Goal: Information Seeking & Learning: Learn about a topic

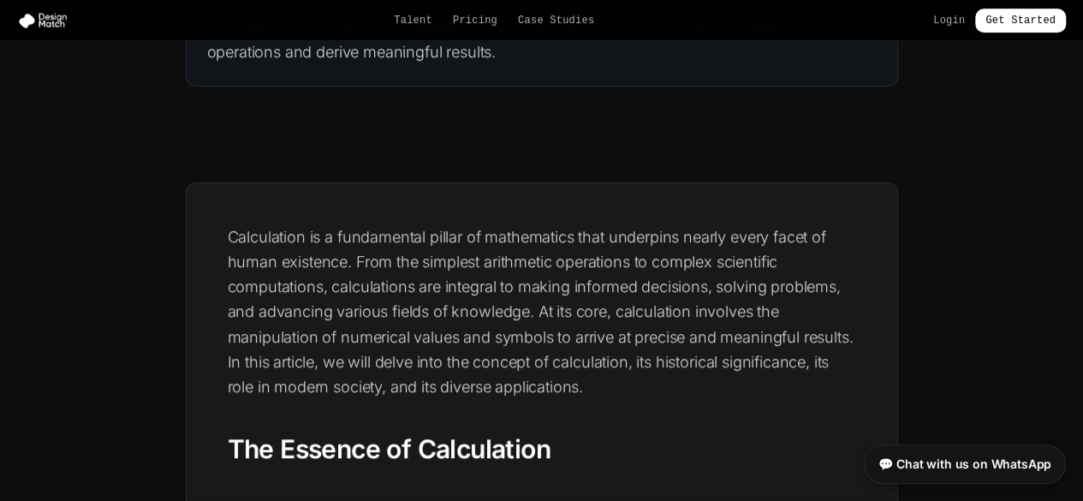
scroll to position [287, 0]
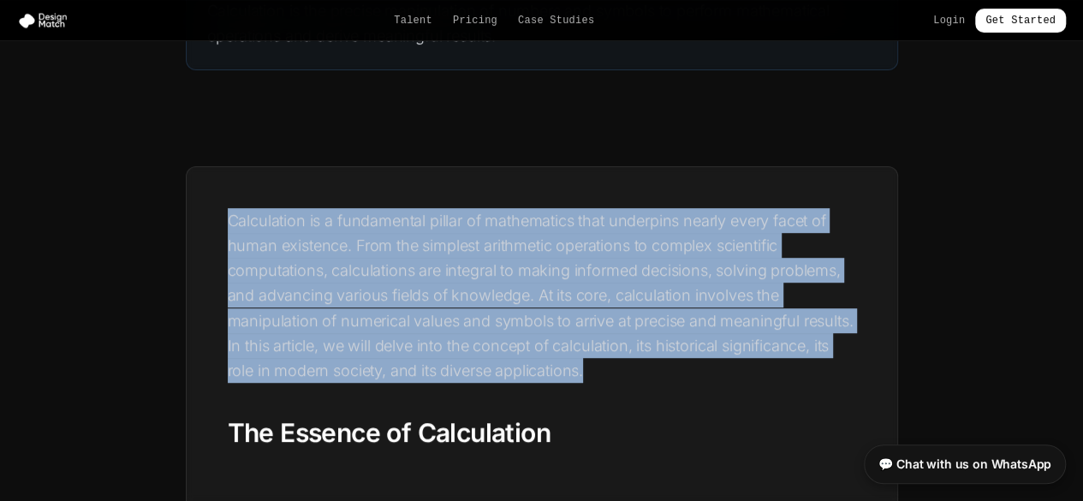
drag, startPoint x: 232, startPoint y: 211, endPoint x: 586, endPoint y: 371, distance: 388.5
click at [586, 371] on p "Calculation is a fundamental pillar of mathematics that underpins nearly every …" at bounding box center [542, 295] width 628 height 175
copy p "Calculation is a fundamental pillar of mathematics that underpins nearly every …"
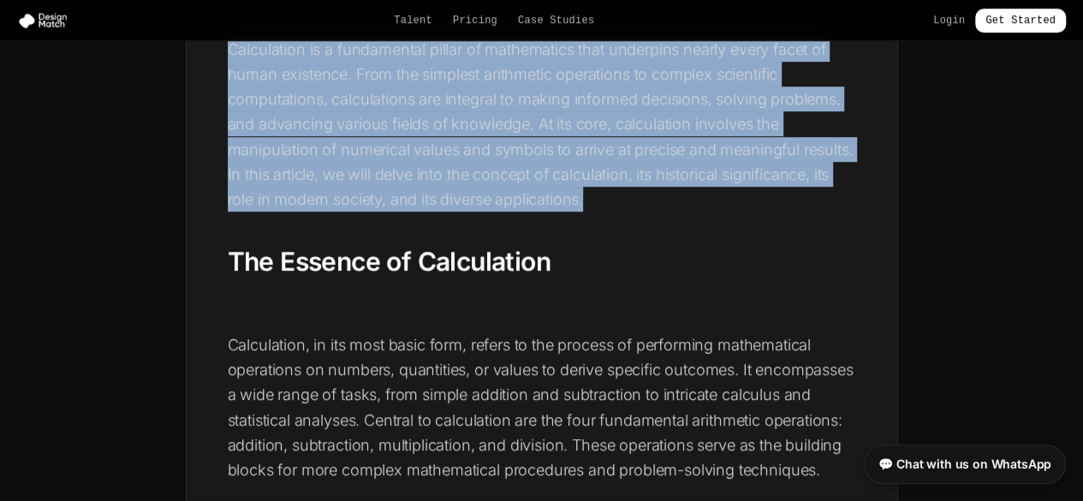
scroll to position [629, 0]
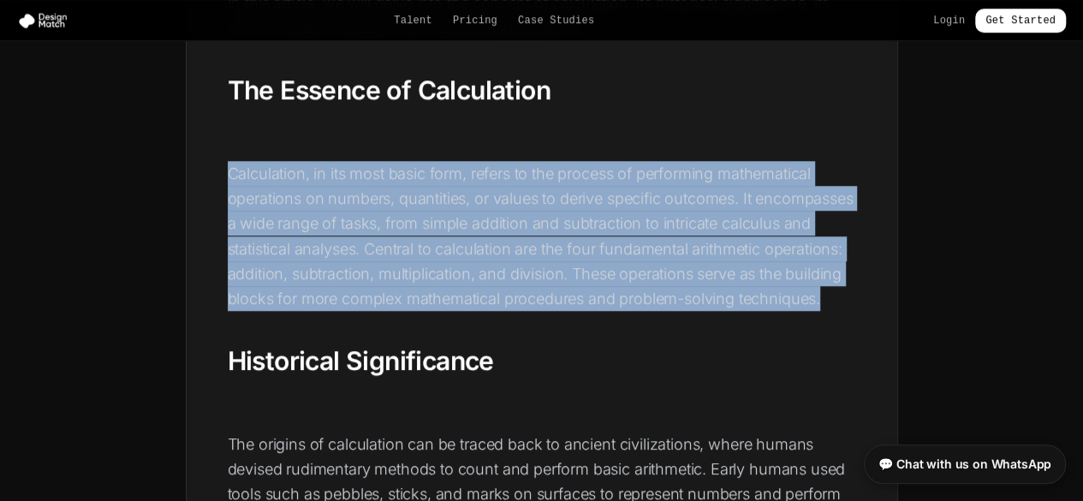
drag, startPoint x: 227, startPoint y: 169, endPoint x: 753, endPoint y: 316, distance: 546.6
click at [753, 312] on p "Calculation, in its most basic form, refers to the process of performing mathem…" at bounding box center [542, 236] width 628 height 151
copy p "Calculation, in its most basic form, refers to the process of performing mathem…"
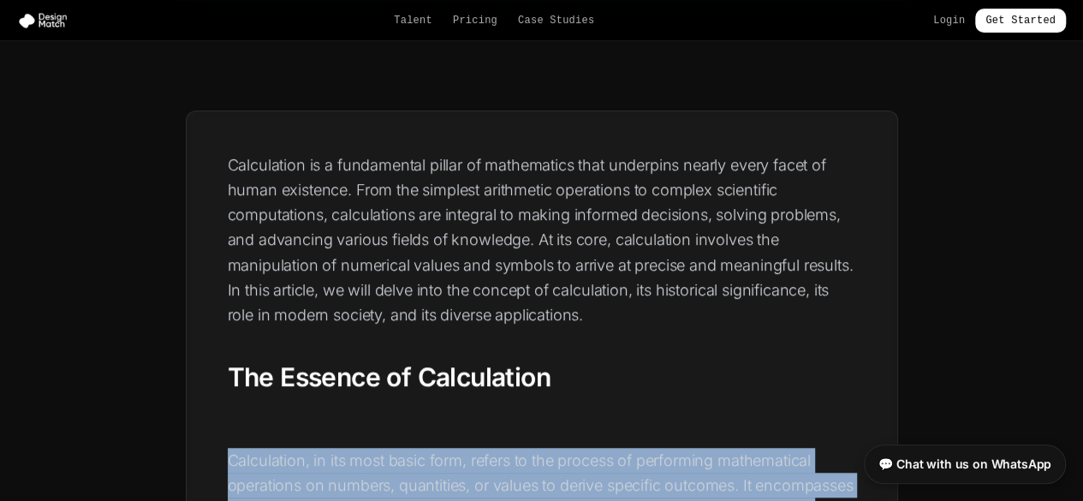
scroll to position [287, 0]
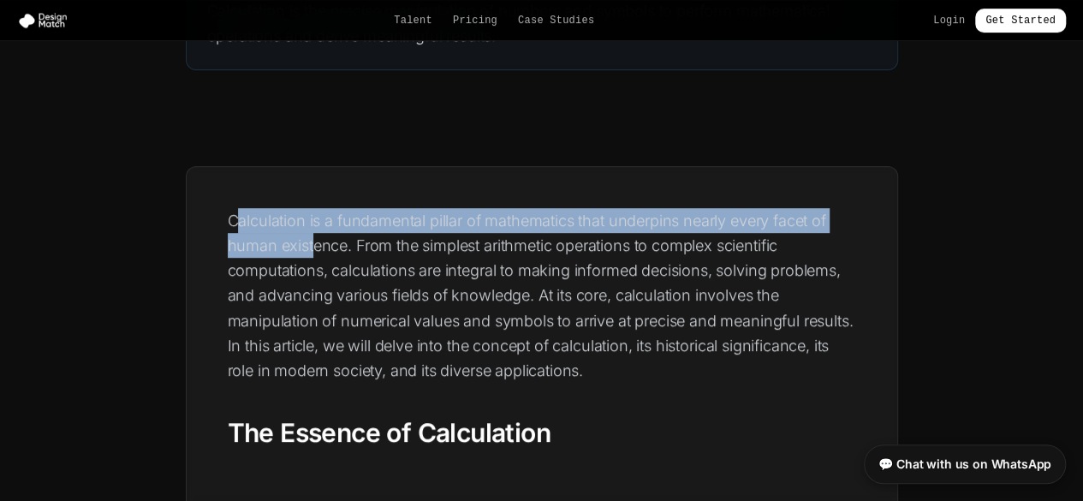
drag, startPoint x: 235, startPoint y: 223, endPoint x: 209, endPoint y: 178, distance: 52.1
click at [253, 208] on p "Calculation is a fundamental pillar of mathematics that underpins nearly every …" at bounding box center [542, 295] width 628 height 175
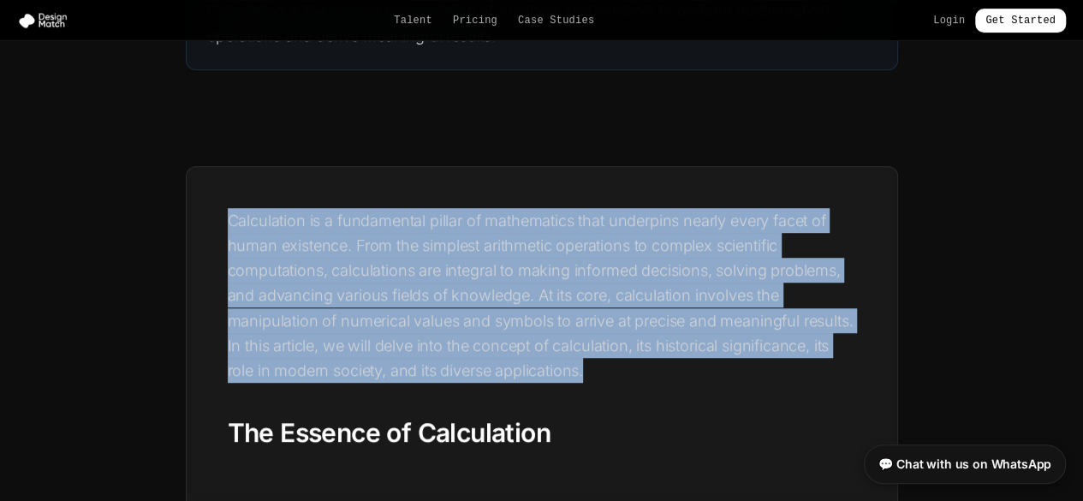
drag, startPoint x: 228, startPoint y: 215, endPoint x: 734, endPoint y: 374, distance: 530.3
click at [734, 374] on p "Calculation is a fundamental pillar of mathematics that underpins nearly every …" at bounding box center [542, 295] width 628 height 175
copy p "Calculation is a fundamental pillar of mathematics that underpins nearly every …"
